Goal: Task Accomplishment & Management: Use online tool/utility

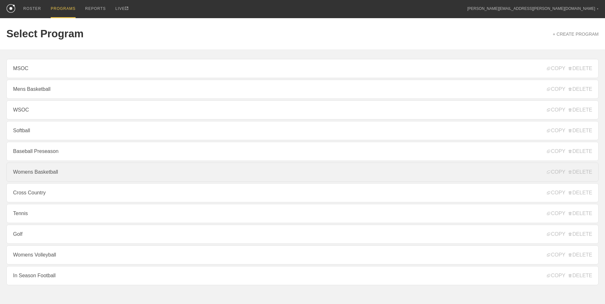
click at [61, 171] on link "Womens Basketball" at bounding box center [302, 172] width 592 height 19
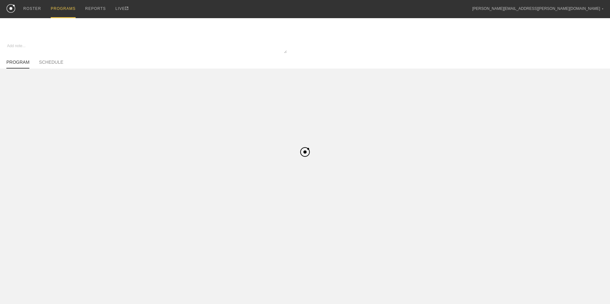
type textarea "x"
type input "Womens Basketball"
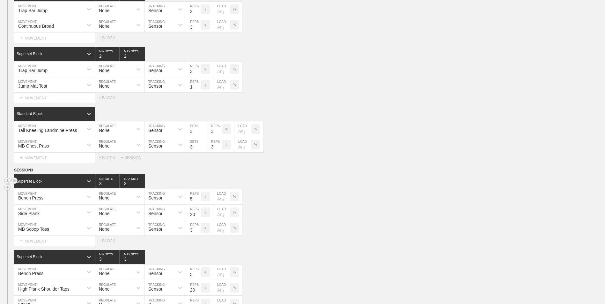
scroll to position [319, 0]
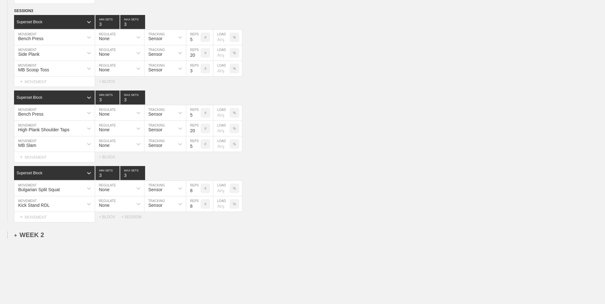
click at [25, 233] on div "+ WEEK 2" at bounding box center [29, 234] width 30 height 7
click at [35, 244] on div "+ SESSION 1" at bounding box center [26, 242] width 25 height 6
click at [43, 252] on div "+ BLOCK" at bounding box center [54, 253] width 80 height 10
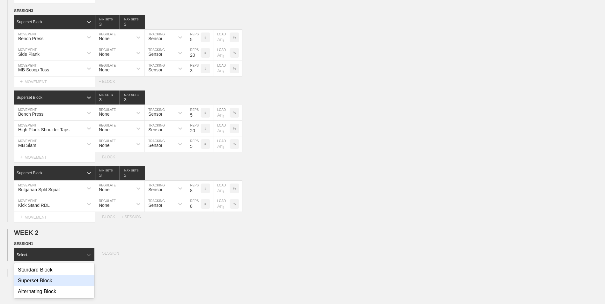
click at [51, 281] on div "Superset Block" at bounding box center [54, 280] width 80 height 11
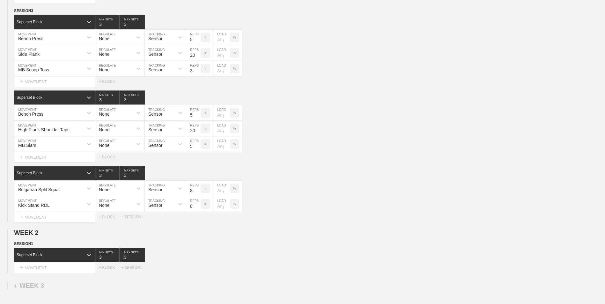
click at [70, 268] on div "+ MOVEMENT" at bounding box center [54, 268] width 81 height 11
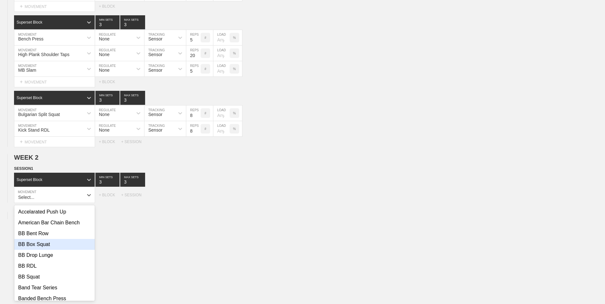
scroll to position [395, 0]
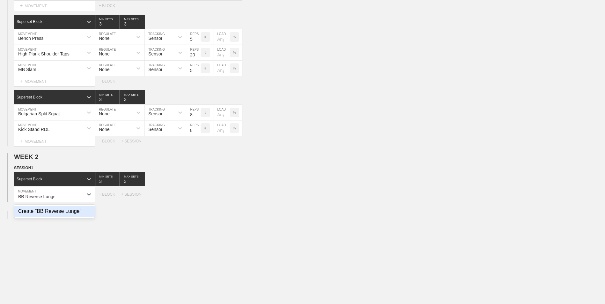
click at [48, 212] on div "Create "BB Reverse Lunge"" at bounding box center [54, 211] width 80 height 11
type input "BB Reverse Lunge"
click at [66, 207] on div "+ MOVEMENT" at bounding box center [54, 207] width 81 height 11
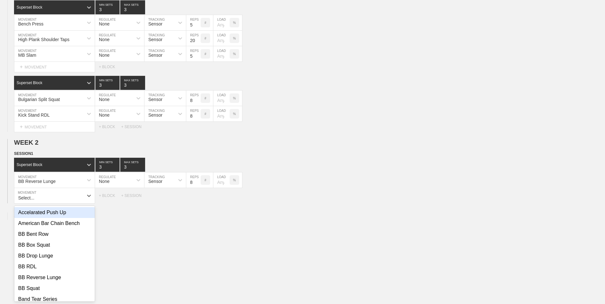
scroll to position [410, 0]
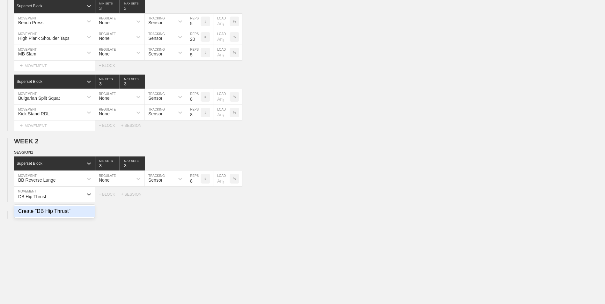
click at [66, 212] on div "Create "DB Hip Thrust"" at bounding box center [54, 211] width 80 height 11
type input "DB Hip Thrust"
click at [197, 183] on input "7" at bounding box center [193, 178] width 14 height 15
type input "6"
click at [197, 183] on input "6" at bounding box center [193, 178] width 14 height 15
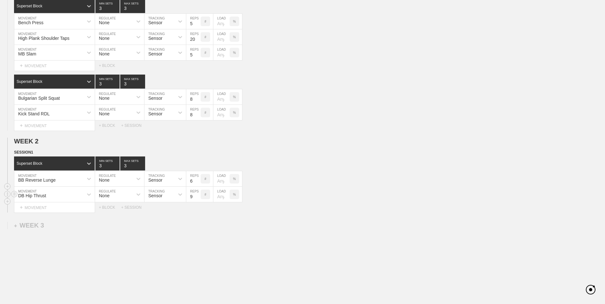
click at [198, 197] on input "9" at bounding box center [193, 194] width 14 height 15
type input "10"
click at [198, 197] on input "10" at bounding box center [193, 194] width 14 height 15
click at [75, 213] on div "+ MOVEMENT" at bounding box center [54, 207] width 81 height 11
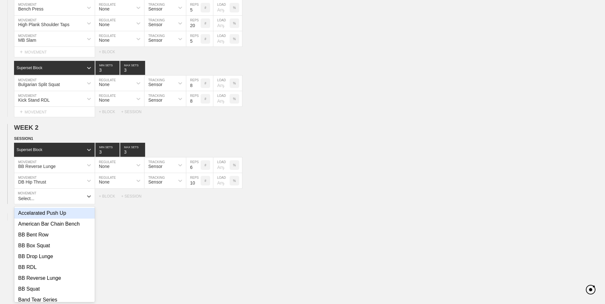
scroll to position [426, 0]
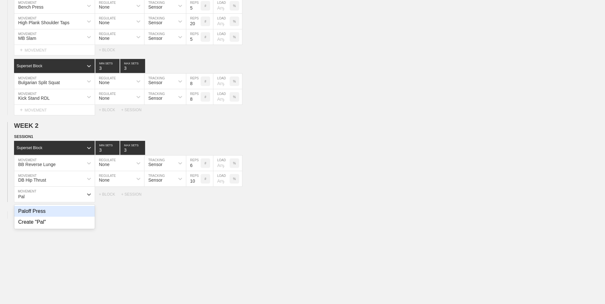
click at [75, 213] on div "Paloff Press" at bounding box center [54, 211] width 80 height 11
type input "Pal"
click at [197, 197] on input "9" at bounding box center [193, 194] width 14 height 15
click at [197, 197] on input "10" at bounding box center [193, 194] width 14 height 15
click at [197, 197] on input "11" at bounding box center [193, 194] width 14 height 15
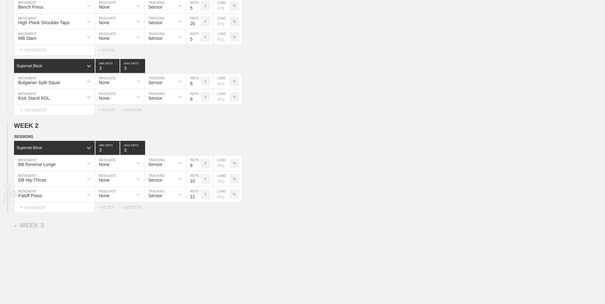
type input "12"
click at [197, 197] on input "12" at bounding box center [193, 194] width 14 height 15
click at [112, 209] on div "+ BLOCK" at bounding box center [110, 207] width 22 height 4
click at [55, 225] on div "Standard Block" at bounding box center [48, 224] width 69 height 6
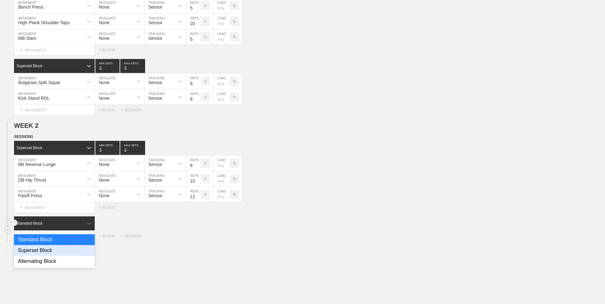
click at [45, 253] on div "Superset Block" at bounding box center [54, 250] width 81 height 11
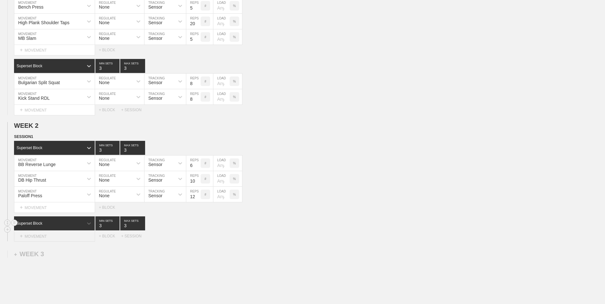
click at [54, 235] on div "+ MOVEMENT" at bounding box center [54, 236] width 81 height 11
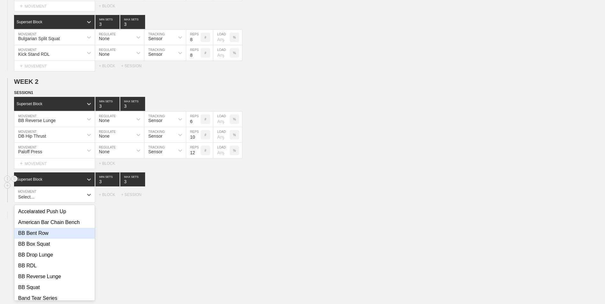
scroll to position [470, 0]
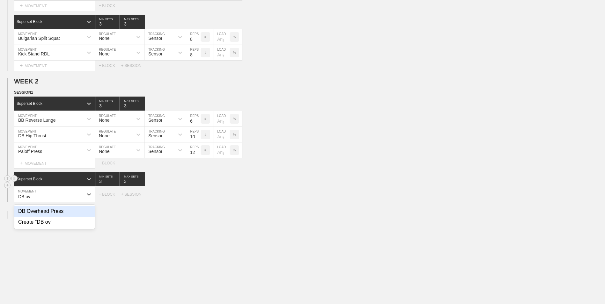
click at [55, 213] on div "DB Overhead Press" at bounding box center [54, 211] width 80 height 11
type input "DB ov"
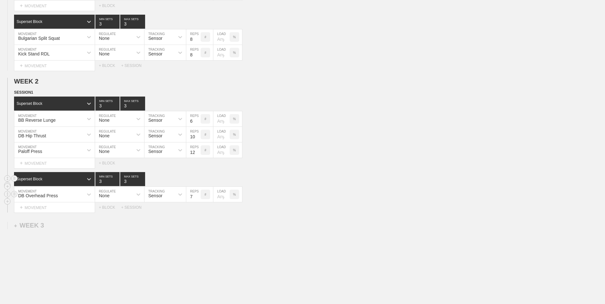
click at [198, 200] on input "7" at bounding box center [193, 194] width 14 height 15
type input "6"
click at [198, 200] on input "6" at bounding box center [193, 194] width 14 height 15
click at [70, 213] on div "+ MOVEMENT" at bounding box center [54, 207] width 81 height 11
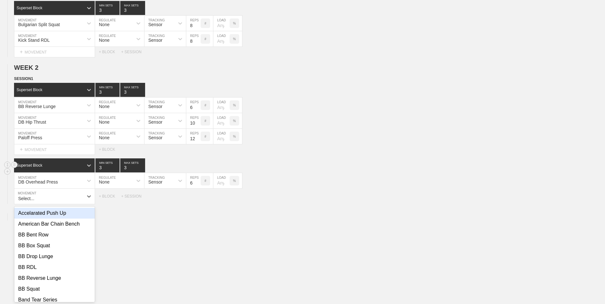
scroll to position [486, 0]
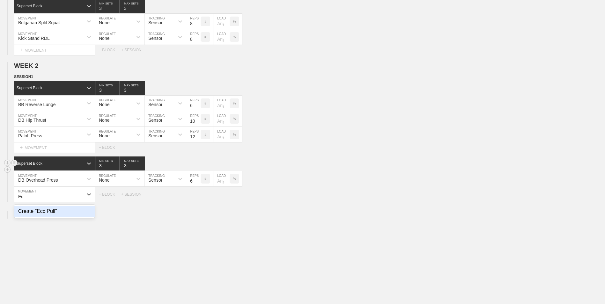
type input "E"
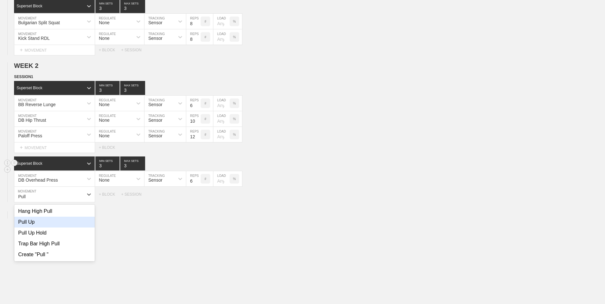
click at [64, 220] on div "Pull Up" at bounding box center [54, 222] width 80 height 11
type input "Pull"
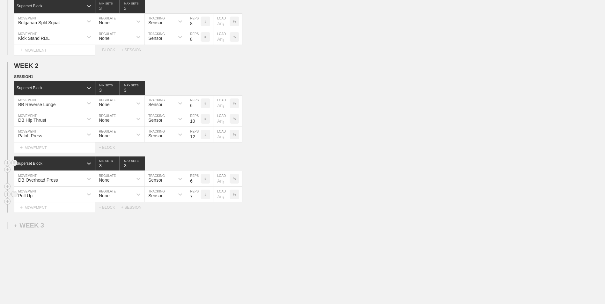
click at [198, 200] on input "7" at bounding box center [193, 194] width 14 height 15
click at [198, 200] on input "6" at bounding box center [193, 194] width 14 height 15
click at [198, 200] on input "5" at bounding box center [193, 194] width 14 height 15
click at [198, 200] on input "4" at bounding box center [193, 194] width 14 height 15
type input "3"
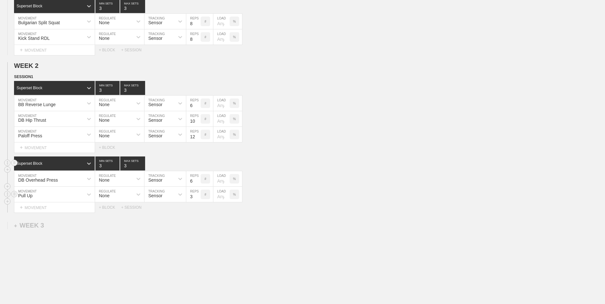
click at [198, 200] on input "3" at bounding box center [193, 194] width 14 height 15
click at [34, 204] on div "+ MOVEMENT" at bounding box center [54, 207] width 81 height 11
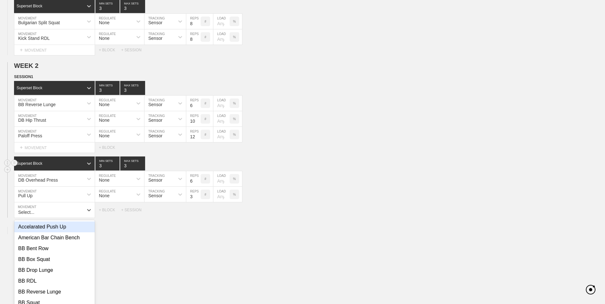
scroll to position [502, 0]
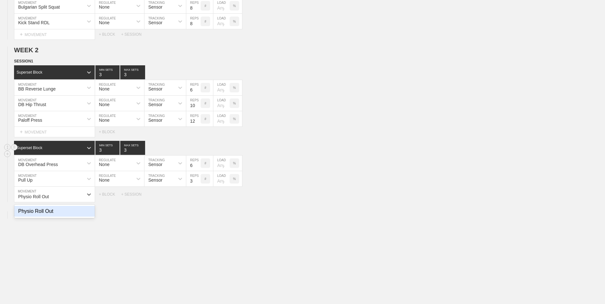
click at [77, 216] on div "Physio Roll Out" at bounding box center [54, 211] width 80 height 11
type input "Physio Roll Out"
click at [106, 210] on div "+ BLOCK" at bounding box center [110, 207] width 22 height 4
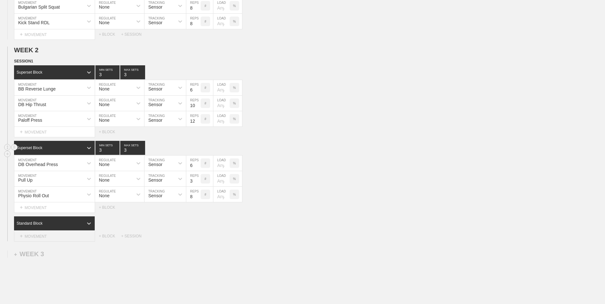
click at [71, 237] on div "+ MOVEMENT" at bounding box center [54, 236] width 81 height 11
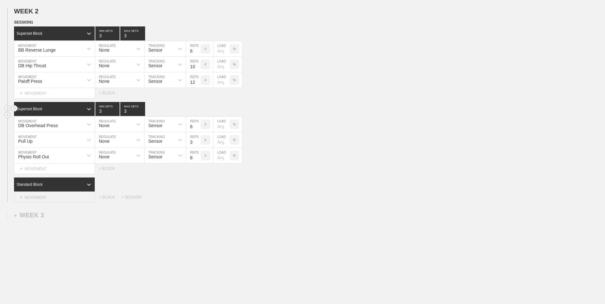
scroll to position [546, 0]
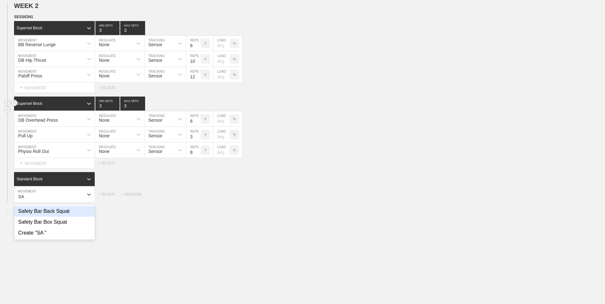
type input "S"
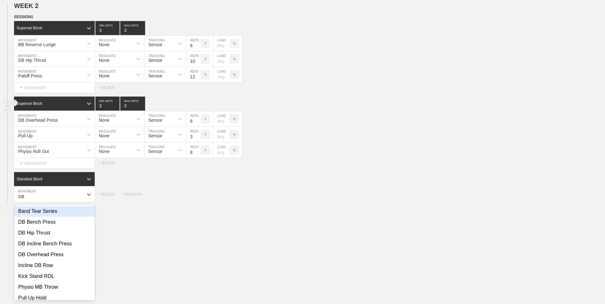
type input "D"
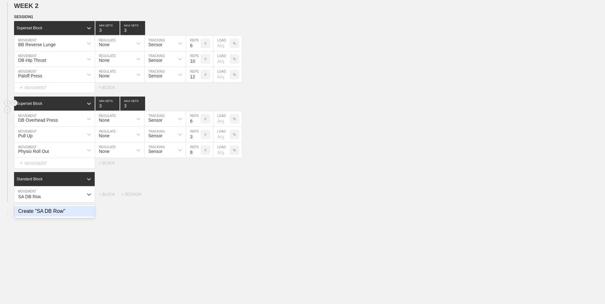
click at [66, 217] on div "Create "SA DB Row"" at bounding box center [54, 211] width 80 height 11
type input "SA DB Row"
click at [55, 212] on div "+ MOVEMENT" at bounding box center [54, 207] width 81 height 11
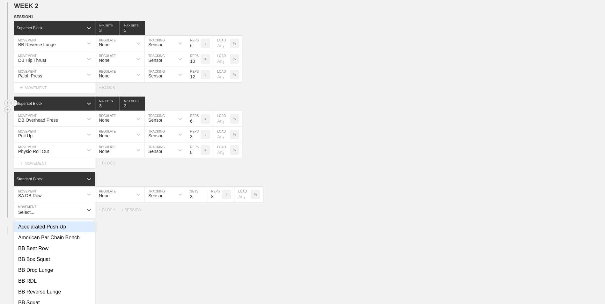
scroll to position [561, 0]
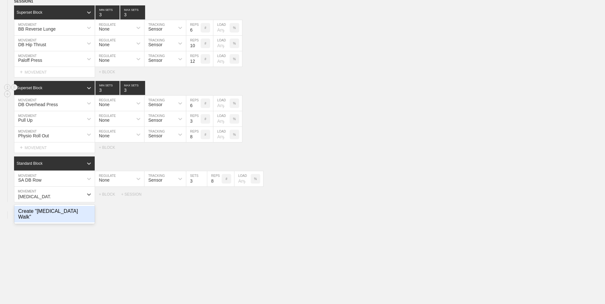
click at [65, 217] on div "Create "[MEDICAL_DATA] Walk"" at bounding box center [54, 214] width 80 height 17
type input "[MEDICAL_DATA] Walk"
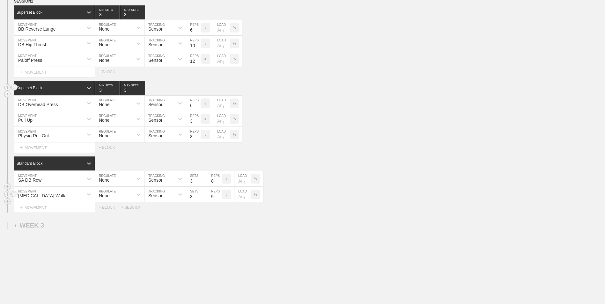
click at [217, 196] on input "9" at bounding box center [214, 194] width 14 height 15
type input "10"
click at [217, 196] on input "10" at bounding box center [214, 194] width 14 height 15
click at [53, 210] on div "+ MOVEMENT" at bounding box center [54, 207] width 81 height 11
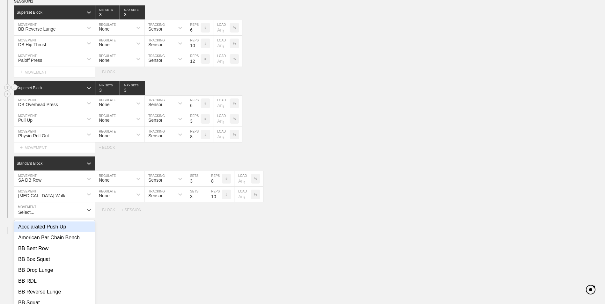
scroll to position [577, 0]
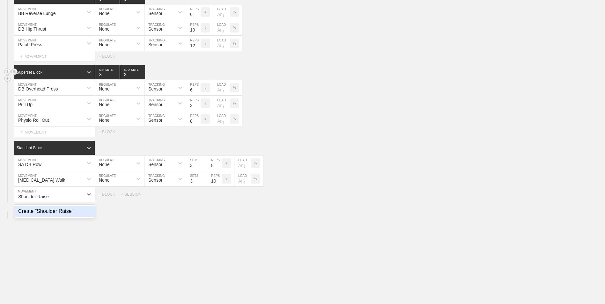
click at [73, 213] on div "Create "Shoulder Raise"" at bounding box center [54, 211] width 80 height 11
type input "Shoulder Raise"
click at [218, 195] on input "8" at bounding box center [214, 194] width 14 height 15
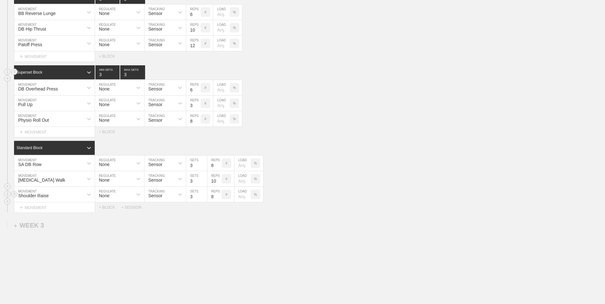
click at [218, 196] on input "9" at bounding box center [214, 194] width 14 height 15
click at [218, 196] on input "10" at bounding box center [214, 194] width 14 height 15
click at [218, 196] on input "11" at bounding box center [214, 194] width 14 height 15
type input "12"
click at [218, 196] on input "12" at bounding box center [214, 194] width 14 height 15
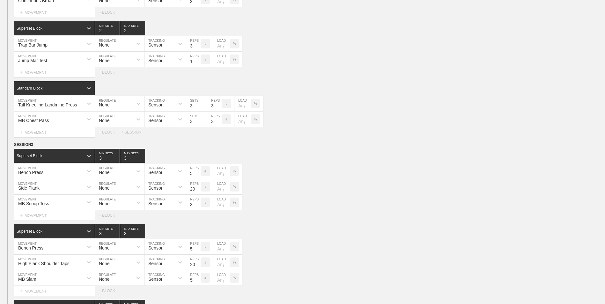
scroll to position [121, 0]
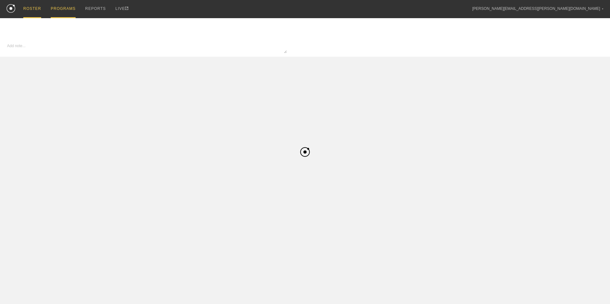
type textarea "x"
type input "Womens Basketball"
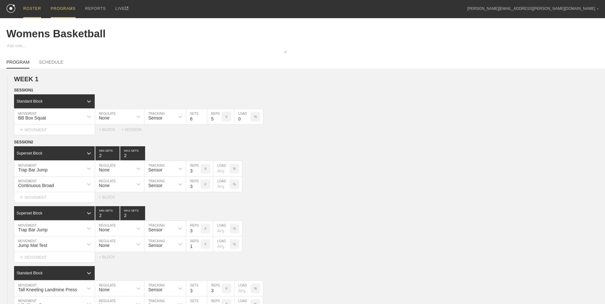
click at [33, 10] on div "ROSTER" at bounding box center [32, 9] width 18 height 18
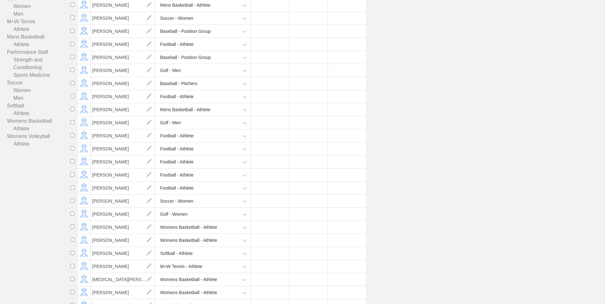
scroll to position [159, 0]
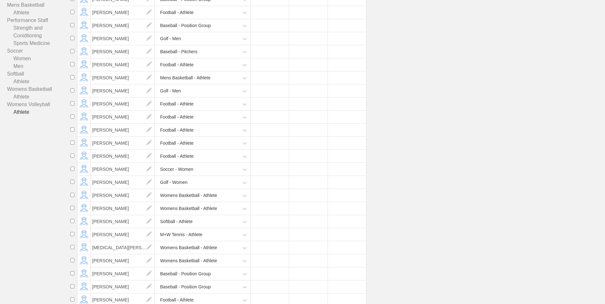
click at [26, 112] on link "Athlete" at bounding box center [38, 112] width 63 height 8
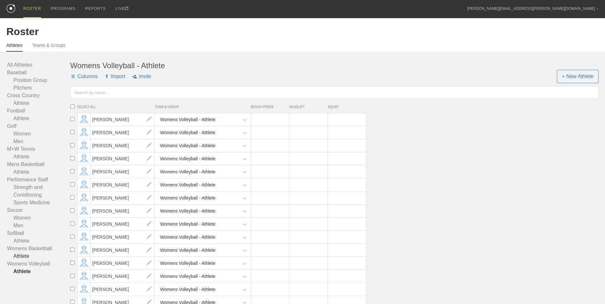
click at [24, 254] on link "Athlete" at bounding box center [38, 257] width 63 height 8
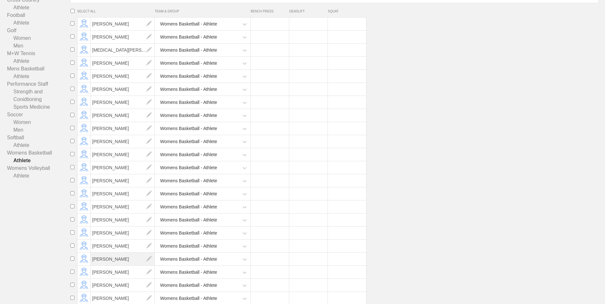
scroll to position [114, 0]
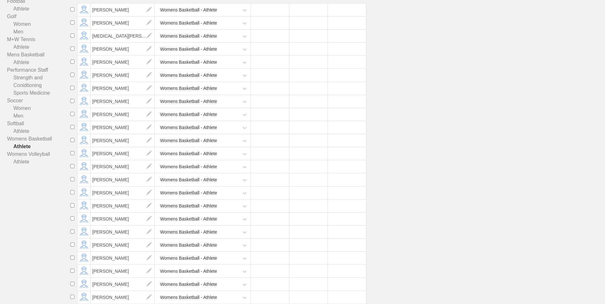
click at [416, 214] on li "Kiersten Powell Womens Basketball - Athlete" at bounding box center [336, 219] width 537 height 13
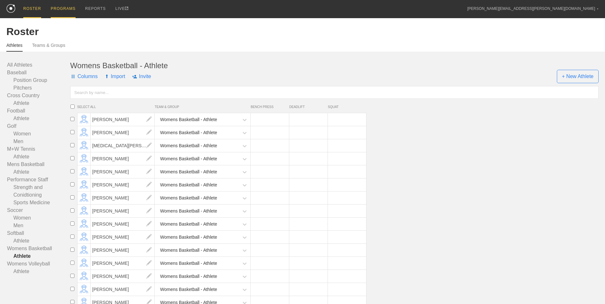
click at [57, 9] on div "PROGRAMS" at bounding box center [63, 9] width 25 height 18
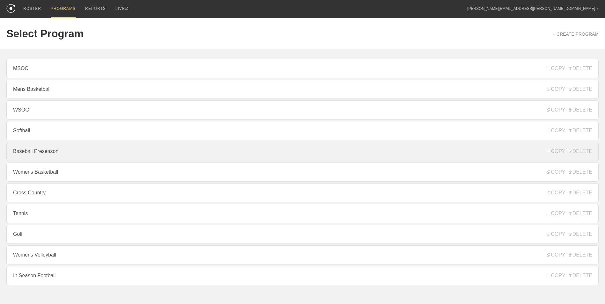
click at [69, 157] on link "Baseball Preseason" at bounding box center [302, 151] width 592 height 19
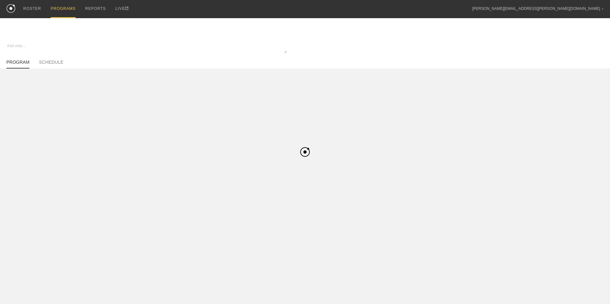
type textarea "x"
type input "Baseball Preseason"
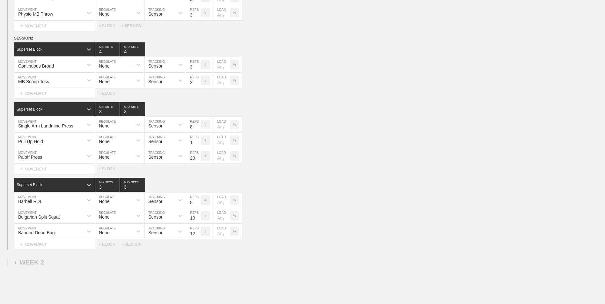
scroll to position [314, 0]
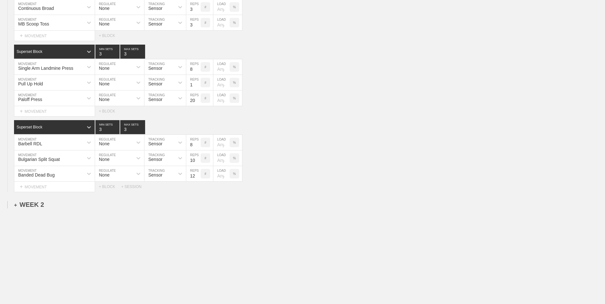
click at [36, 207] on div "+ WEEK 2" at bounding box center [29, 204] width 30 height 7
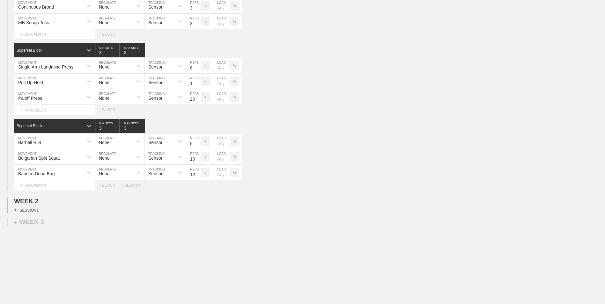
click at [30, 211] on div "+ SESSION 1" at bounding box center [26, 210] width 25 height 6
click at [54, 223] on div "+ BLOCK" at bounding box center [54, 222] width 80 height 10
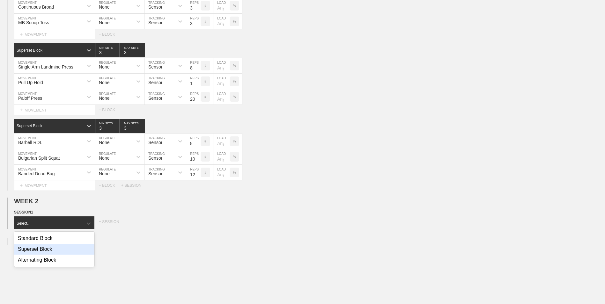
click at [48, 249] on div "Superset Block" at bounding box center [54, 249] width 80 height 11
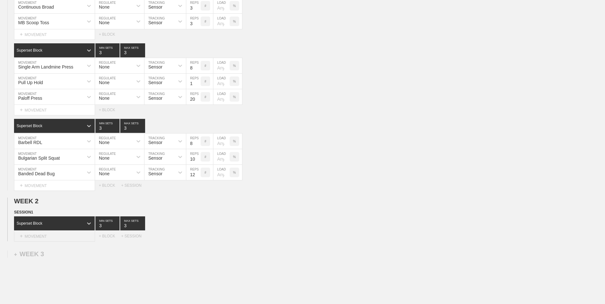
click at [61, 237] on div "+ MOVEMENT" at bounding box center [54, 236] width 81 height 11
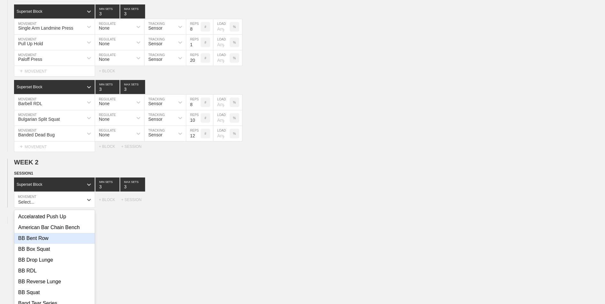
scroll to position [358, 0]
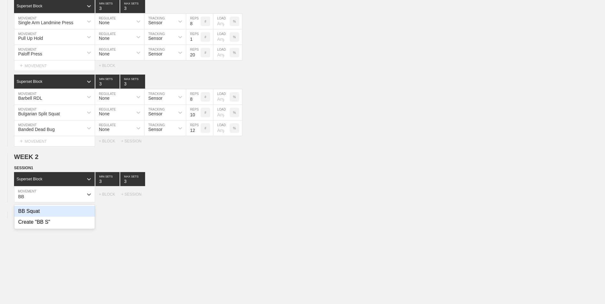
type input "B"
click at [78, 217] on div "Create "SB Split Squat"" at bounding box center [54, 211] width 80 height 11
type input "SB Split Squat"
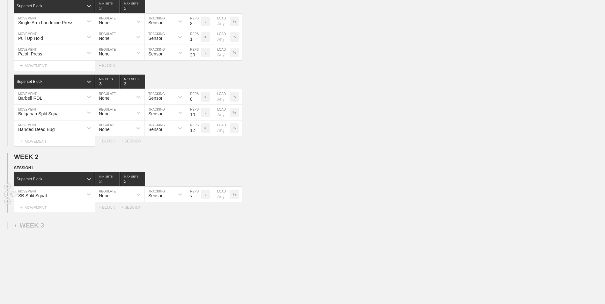
click at [198, 199] on input "7" at bounding box center [193, 194] width 14 height 15
click at [198, 199] on input "6" at bounding box center [193, 194] width 14 height 15
type input "5"
click at [198, 199] on input "5" at bounding box center [193, 194] width 14 height 15
click at [86, 207] on div "+ MOVEMENT" at bounding box center [54, 207] width 81 height 11
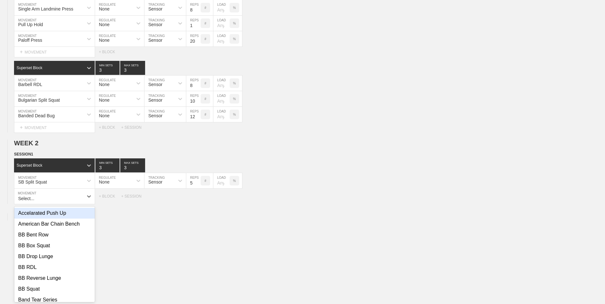
scroll to position [374, 0]
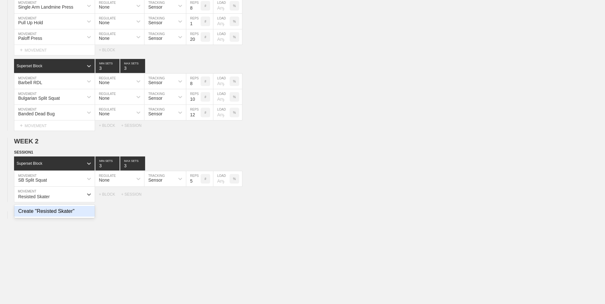
click at [78, 216] on div "Create "Resisted Skater"" at bounding box center [54, 211] width 80 height 11
type input "Resisted Skater"
click at [65, 197] on div "Resisted Skater" at bounding box center [48, 194] width 69 height 11
type input "Resisted Skater Hop"
click at [70, 215] on div "Create "Resisted Skater Hop"" at bounding box center [54, 211] width 80 height 11
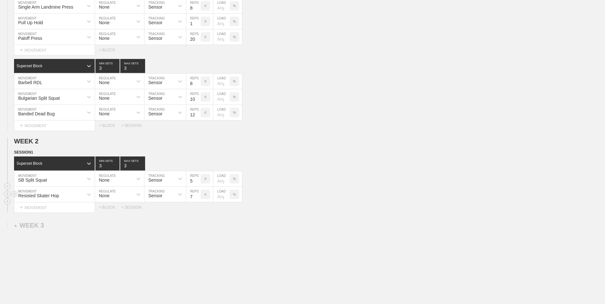
click at [197, 198] on input "7" at bounding box center [193, 194] width 14 height 15
click at [197, 198] on input "6" at bounding box center [193, 194] width 14 height 15
click at [197, 198] on input "5" at bounding box center [193, 194] width 14 height 15
click at [197, 198] on input "4" at bounding box center [193, 194] width 14 height 15
type input "3"
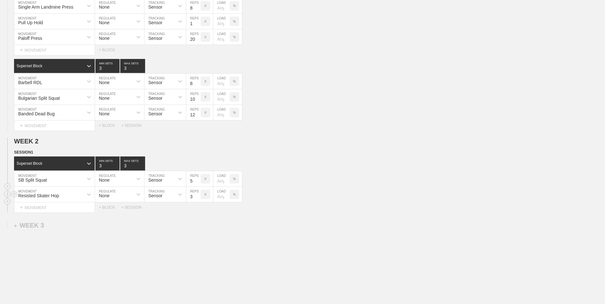
click at [197, 198] on input "3" at bounding box center [193, 194] width 14 height 15
click at [34, 207] on div "+ MOVEMENT" at bounding box center [54, 207] width 81 height 11
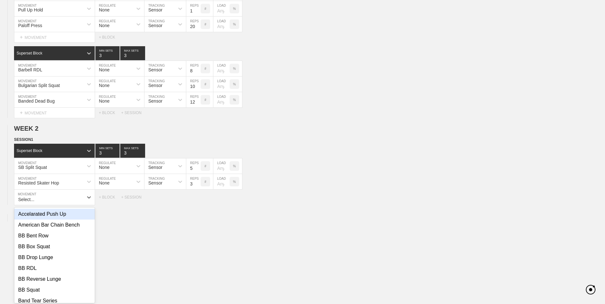
scroll to position [390, 0]
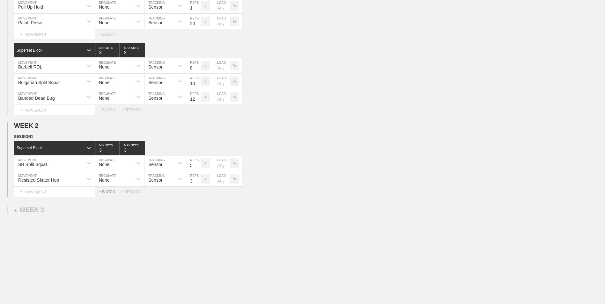
click at [108, 192] on div "+ BLOCK" at bounding box center [110, 192] width 22 height 4
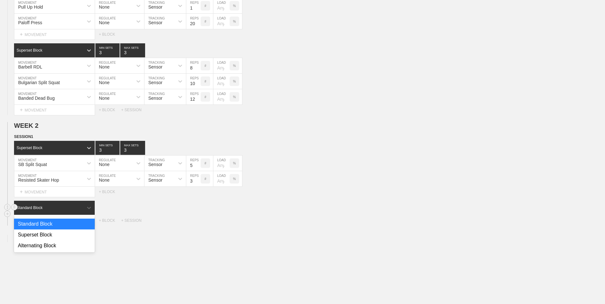
click at [41, 210] on div "Standard Block" at bounding box center [30, 208] width 26 height 4
click at [44, 234] on div "Superset Block" at bounding box center [54, 235] width 81 height 11
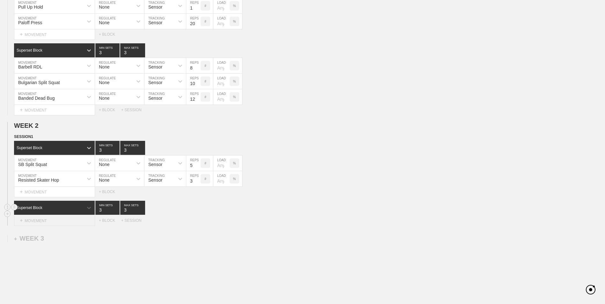
click at [47, 218] on div "+ MOVEMENT" at bounding box center [54, 221] width 81 height 11
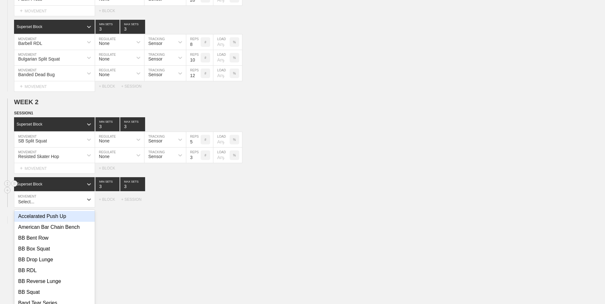
scroll to position [418, 0]
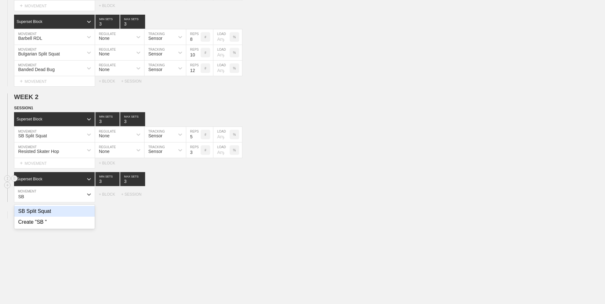
click at [48, 216] on div "SB Split Squat" at bounding box center [54, 211] width 80 height 11
type input "SB"
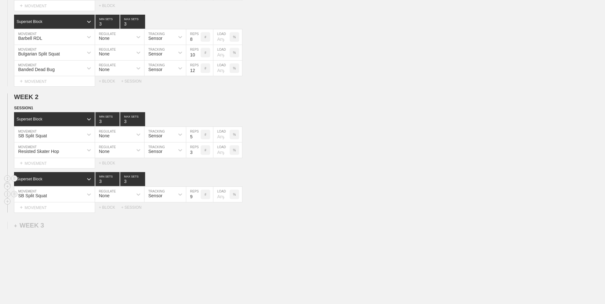
click at [198, 198] on input "9" at bounding box center [193, 194] width 14 height 15
click at [198, 198] on input "8" at bounding box center [193, 194] width 14 height 15
click at [198, 198] on input "7" at bounding box center [193, 194] width 14 height 15
click at [198, 198] on input "6" at bounding box center [193, 194] width 14 height 15
type input "5"
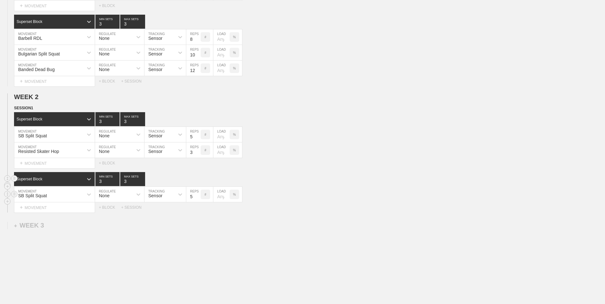
click at [198, 198] on input "5" at bounding box center [193, 194] width 14 height 15
click at [68, 210] on div "+ MOVEMENT" at bounding box center [54, 207] width 81 height 11
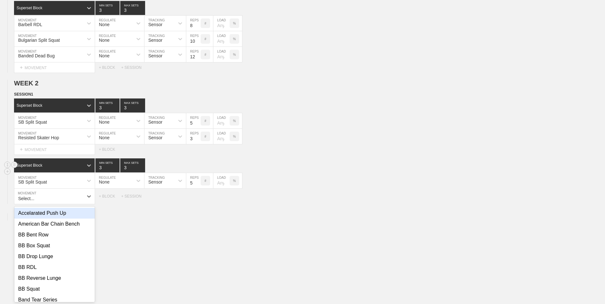
scroll to position [434, 0]
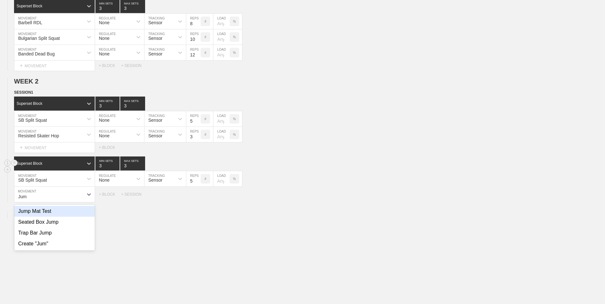
click at [27, 217] on div "Jump Mat Test" at bounding box center [54, 211] width 80 height 11
type input "Jum"
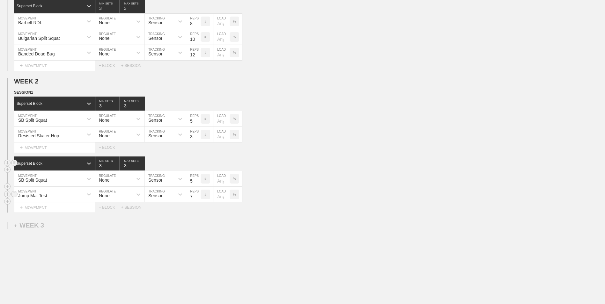
click at [196, 198] on input "7" at bounding box center [193, 194] width 14 height 15
click at [196, 198] on input "6" at bounding box center [193, 194] width 14 height 15
click at [196, 198] on input "5" at bounding box center [193, 194] width 14 height 15
click at [196, 198] on input "4" at bounding box center [193, 194] width 14 height 15
click at [196, 198] on input "3" at bounding box center [193, 194] width 14 height 15
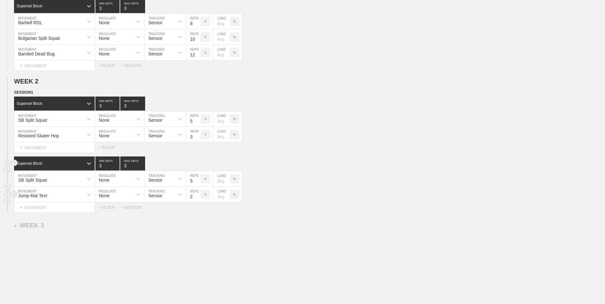
click at [196, 198] on input "2" at bounding box center [193, 194] width 14 height 15
type input "1"
click at [196, 198] on input "1" at bounding box center [193, 194] width 14 height 15
click at [108, 209] on div "+ BLOCK" at bounding box center [110, 207] width 22 height 4
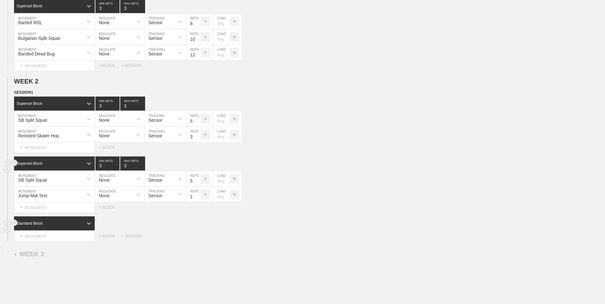
click at [70, 223] on div "Standard Block" at bounding box center [48, 224] width 69 height 6
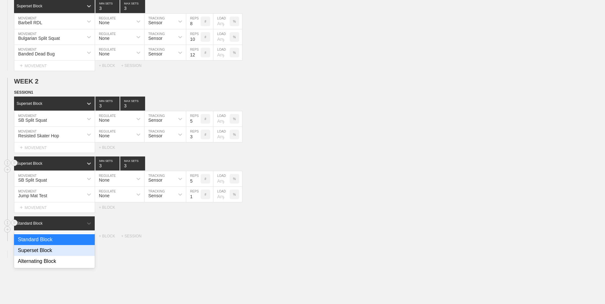
click at [68, 249] on div "Superset Block" at bounding box center [54, 250] width 81 height 11
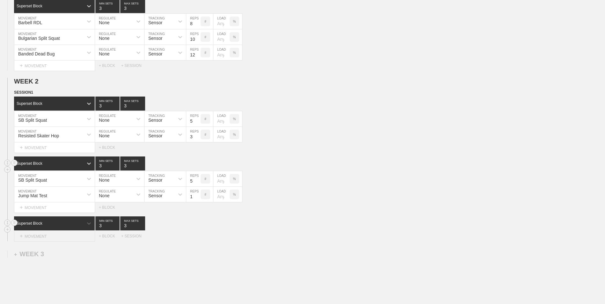
click at [61, 234] on div "+ MOVEMENT" at bounding box center [54, 236] width 81 height 11
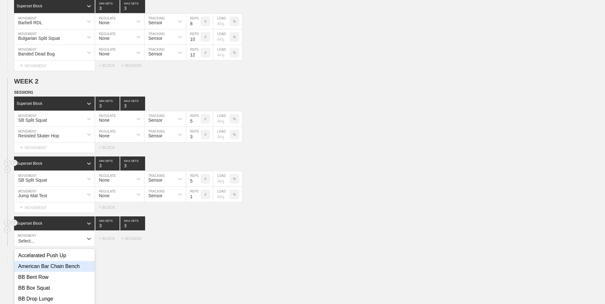
scroll to position [478, 0]
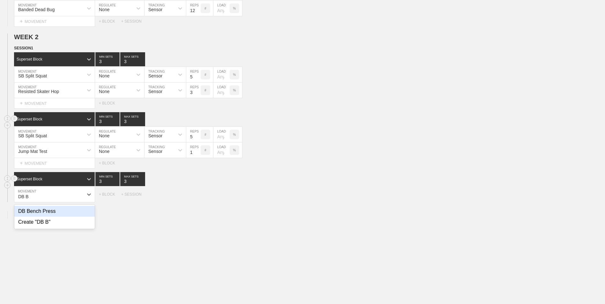
click at [74, 212] on div "DB Bench Press" at bounding box center [54, 211] width 80 height 11
type input "DB B"
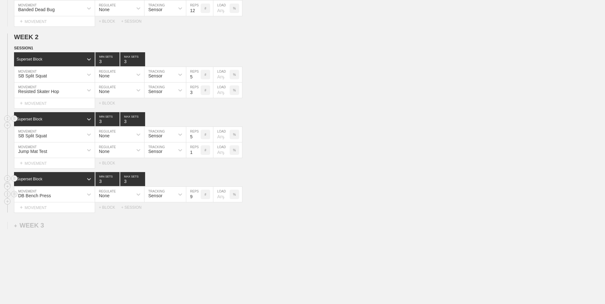
click at [197, 196] on input "9" at bounding box center [193, 194] width 14 height 15
click at [197, 196] on input "10" at bounding box center [193, 194] width 14 height 15
click at [196, 197] on input "11" at bounding box center [193, 194] width 14 height 15
click at [197, 200] on input "10" at bounding box center [193, 194] width 14 height 15
click at [197, 200] on input "9" at bounding box center [193, 194] width 14 height 15
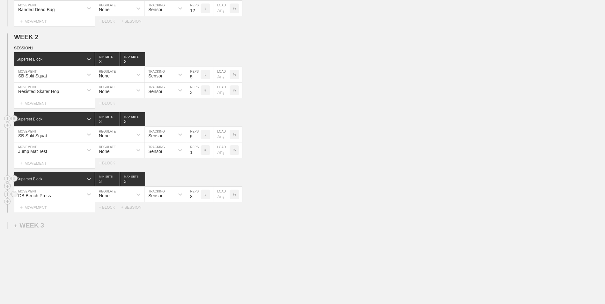
type input "8"
click at [197, 200] on input "8" at bounding box center [193, 194] width 14 height 15
click at [52, 213] on div "+ MOVEMENT" at bounding box center [54, 207] width 81 height 11
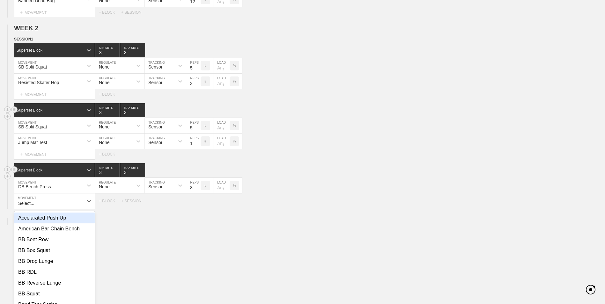
scroll to position [494, 0]
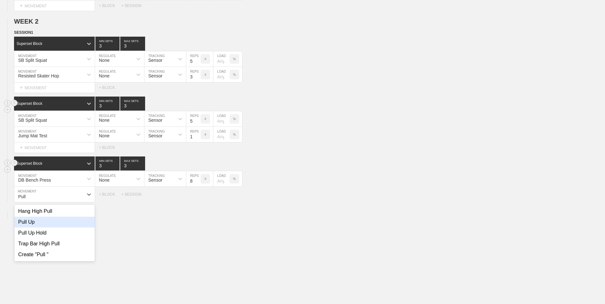
click at [36, 225] on div "Pull Up" at bounding box center [54, 222] width 80 height 11
type input "Pull"
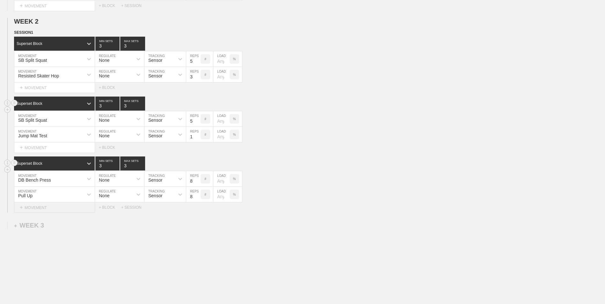
click at [78, 207] on div "+ MOVEMENT" at bounding box center [54, 207] width 81 height 11
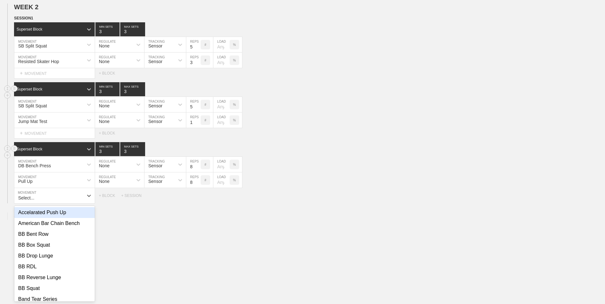
scroll to position [510, 0]
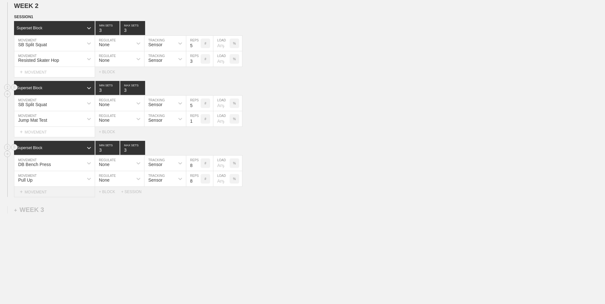
click at [84, 197] on div "+ MOVEMENT" at bounding box center [54, 192] width 81 height 11
click at [12, 178] on circle at bounding box center [14, 178] width 7 height 7
click at [198, 168] on input "7" at bounding box center [193, 163] width 14 height 15
type input "6"
click at [198, 168] on input "6" at bounding box center [193, 163] width 14 height 15
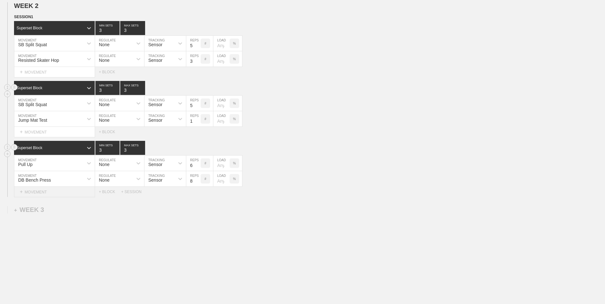
click at [57, 195] on div "+ MOVEMENT" at bounding box center [54, 192] width 81 height 11
click at [79, 209] on div "Create "Opposite Toe Touch"" at bounding box center [54, 211] width 80 height 11
type input "Opposite Toe Touch"
click at [198, 197] on input "9" at bounding box center [193, 194] width 14 height 15
type input "10"
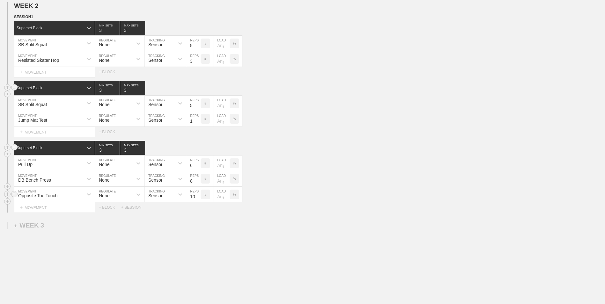
click at [198, 197] on input "10" at bounding box center [193, 194] width 14 height 15
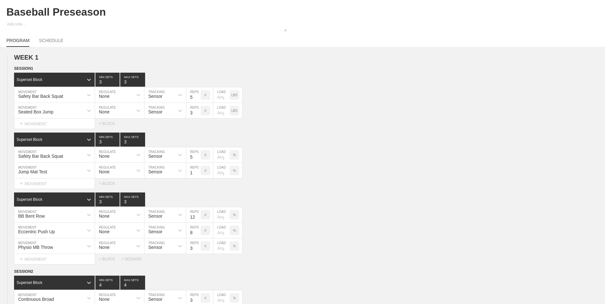
scroll to position [0, 0]
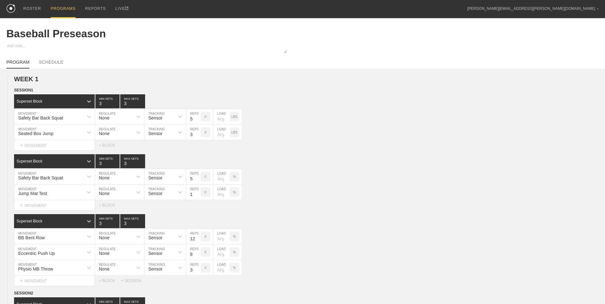
click at [58, 7] on div "PROGRAMS" at bounding box center [63, 9] width 25 height 18
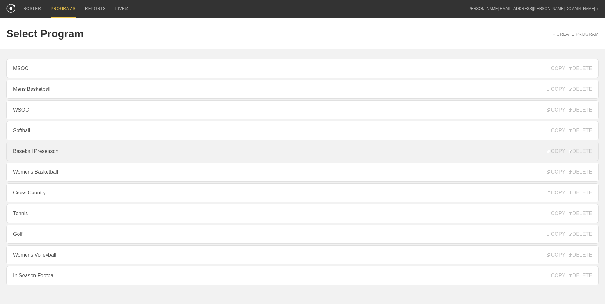
click at [70, 151] on link "Baseball Preseason" at bounding box center [302, 151] width 592 height 19
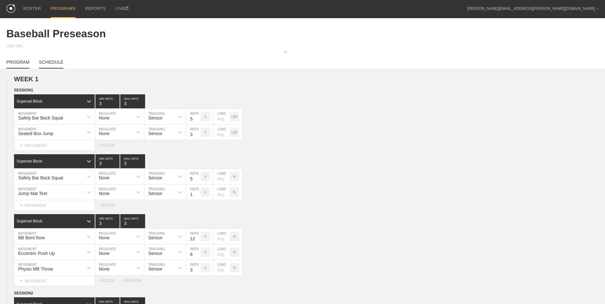
click at [51, 62] on link "SCHEDULE" at bounding box center [51, 64] width 24 height 9
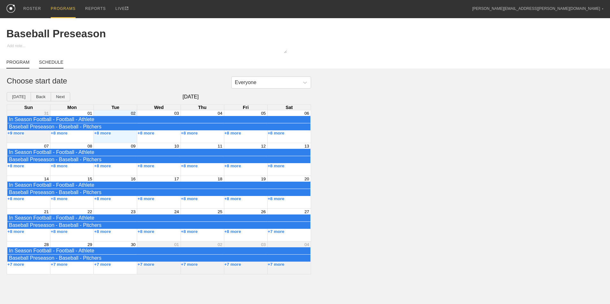
click at [18, 65] on link "PROGRAM" at bounding box center [17, 64] width 23 height 9
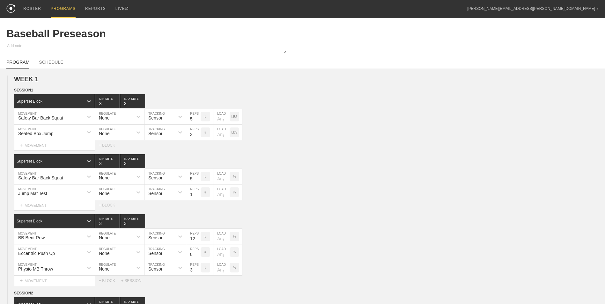
click at [18, 62] on link "PROGRAM" at bounding box center [17, 64] width 23 height 9
click at [57, 9] on div "PROGRAMS" at bounding box center [63, 9] width 25 height 18
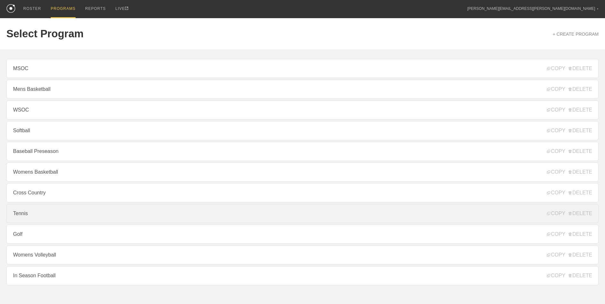
scroll to position [17, 0]
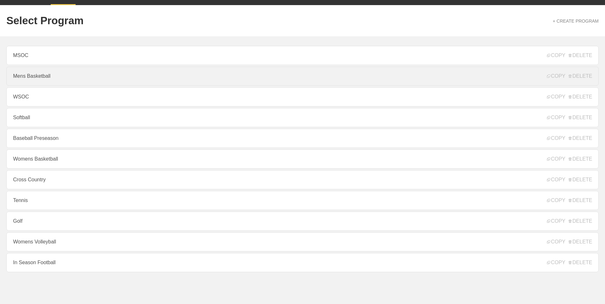
click at [38, 74] on link "Mens Basketball" at bounding box center [302, 76] width 592 height 19
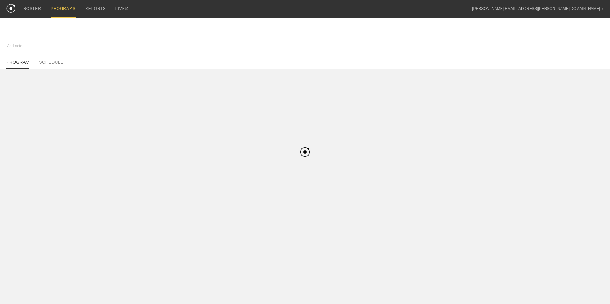
type textarea "x"
type input "Mens Basketball"
